Goal: Information Seeking & Learning: Understand process/instructions

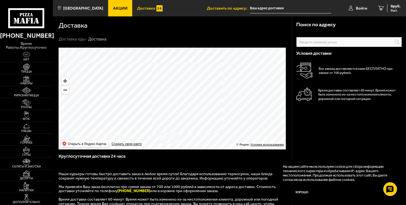
scroll to position [147, 0]
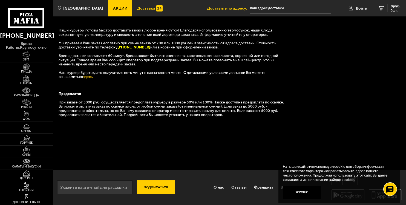
click at [294, 187] on button "Хорошо" at bounding box center [302, 192] width 38 height 13
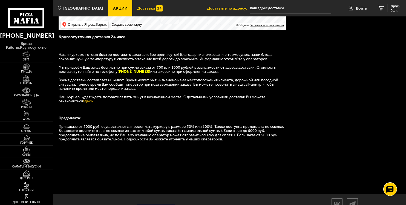
scroll to position [92, 0]
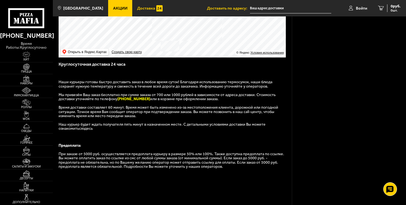
click at [83, 131] on link "здесь" at bounding box center [88, 128] width 10 height 5
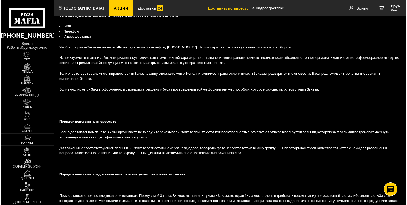
scroll to position [333, 0]
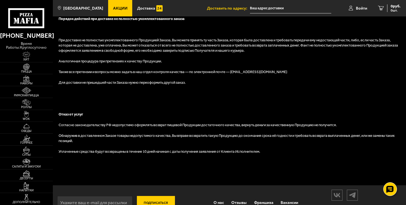
click at [296, 8] on input "text" at bounding box center [290, 8] width 81 height 10
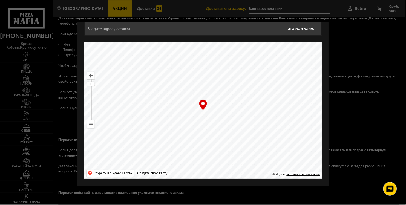
scroll to position [349, 0]
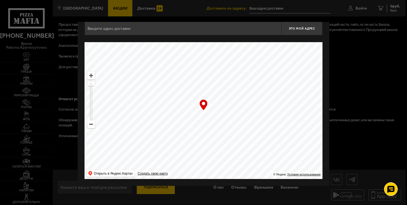
click at [159, 187] on div at bounding box center [203, 102] width 407 height 205
